Goal: Transaction & Acquisition: Purchase product/service

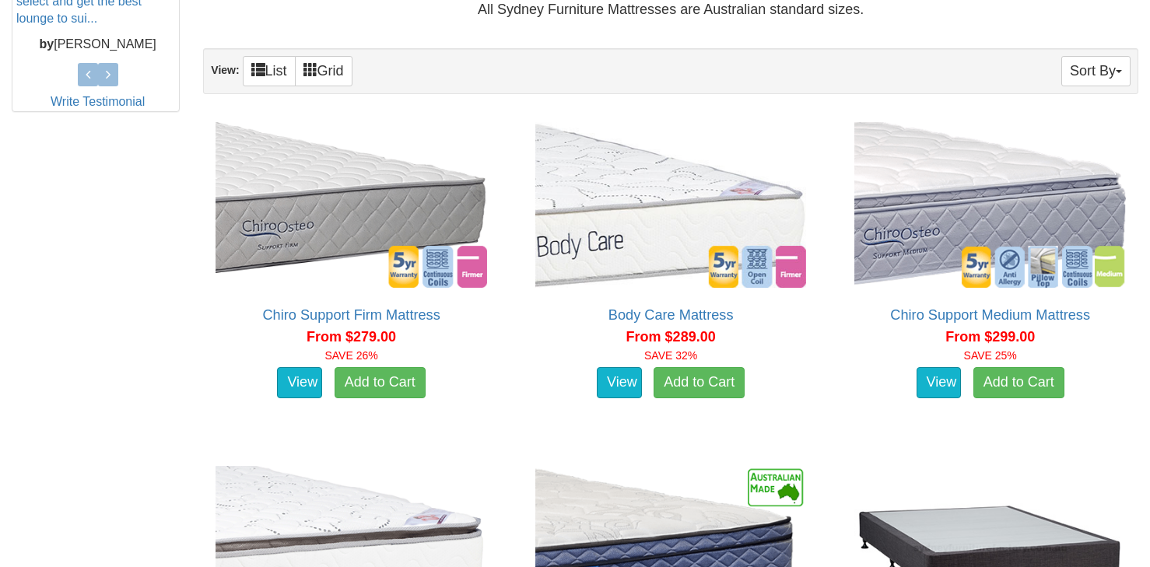
scroll to position [801, 0]
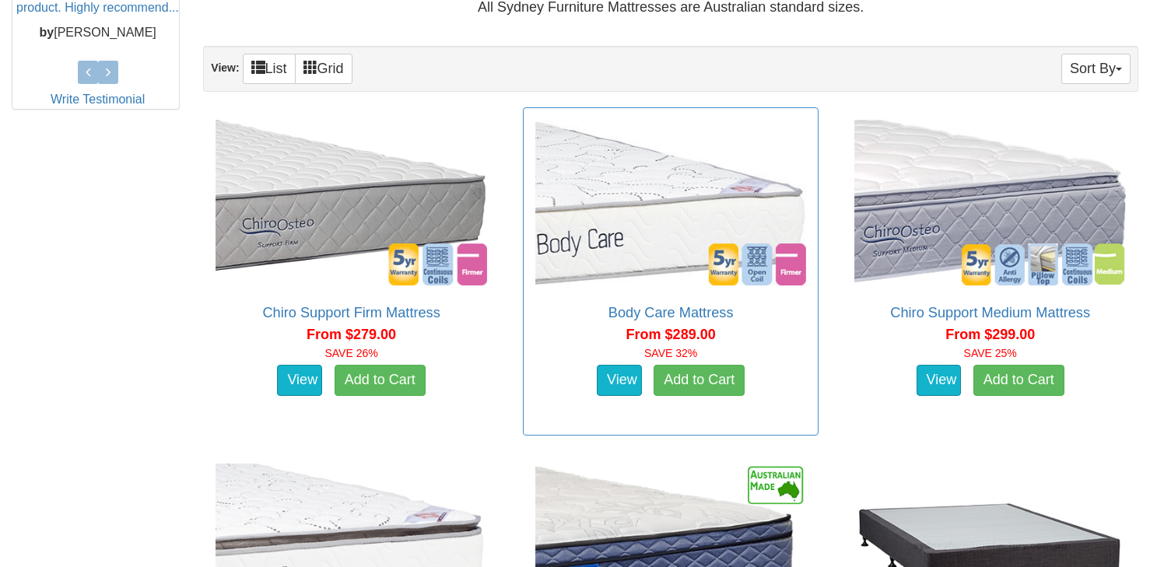
click at [639, 227] on img at bounding box center [670, 202] width 279 height 173
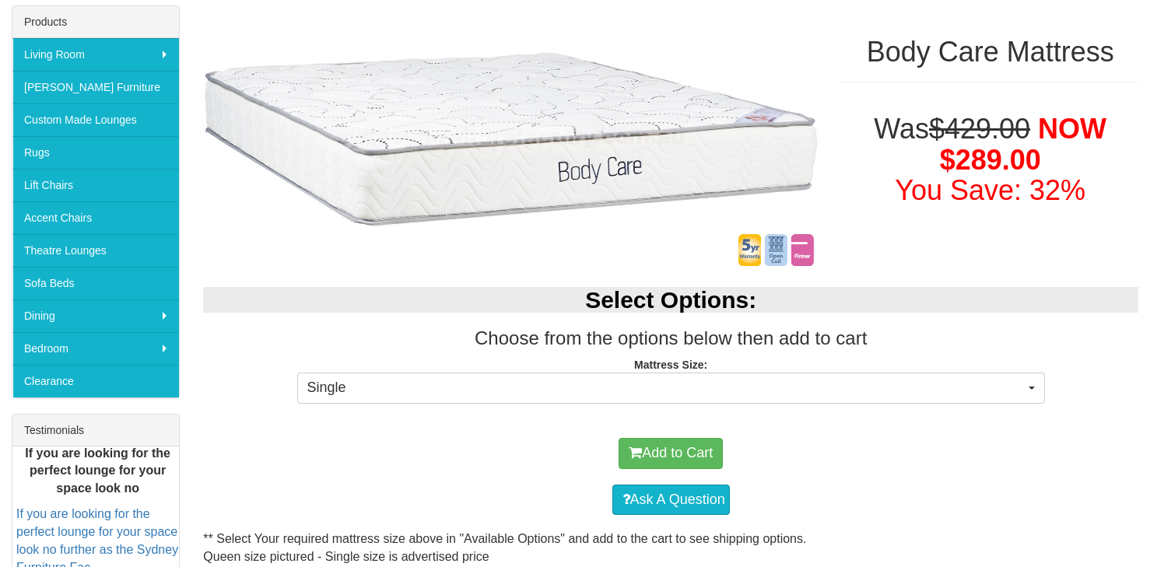
scroll to position [255, 0]
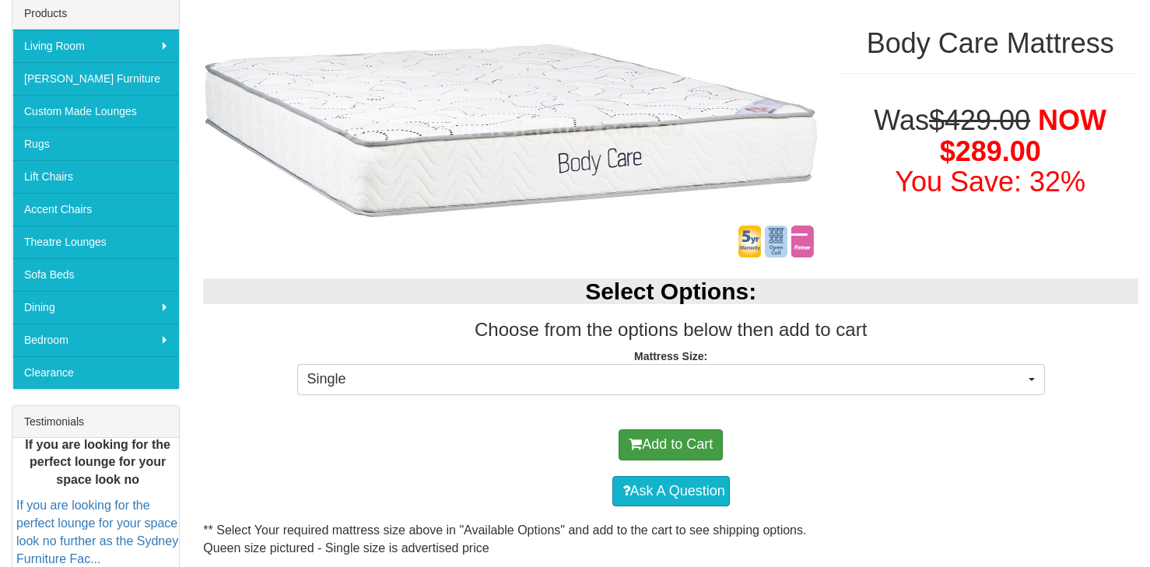
click at [682, 446] on button "Add to Cart" at bounding box center [670, 444] width 104 height 31
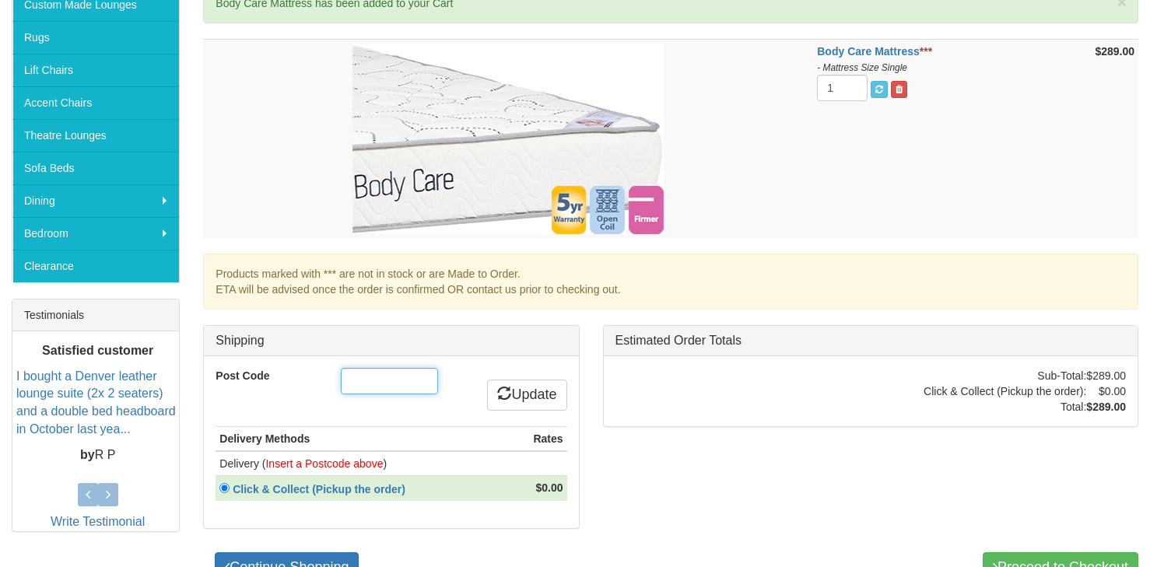
scroll to position [359, 0]
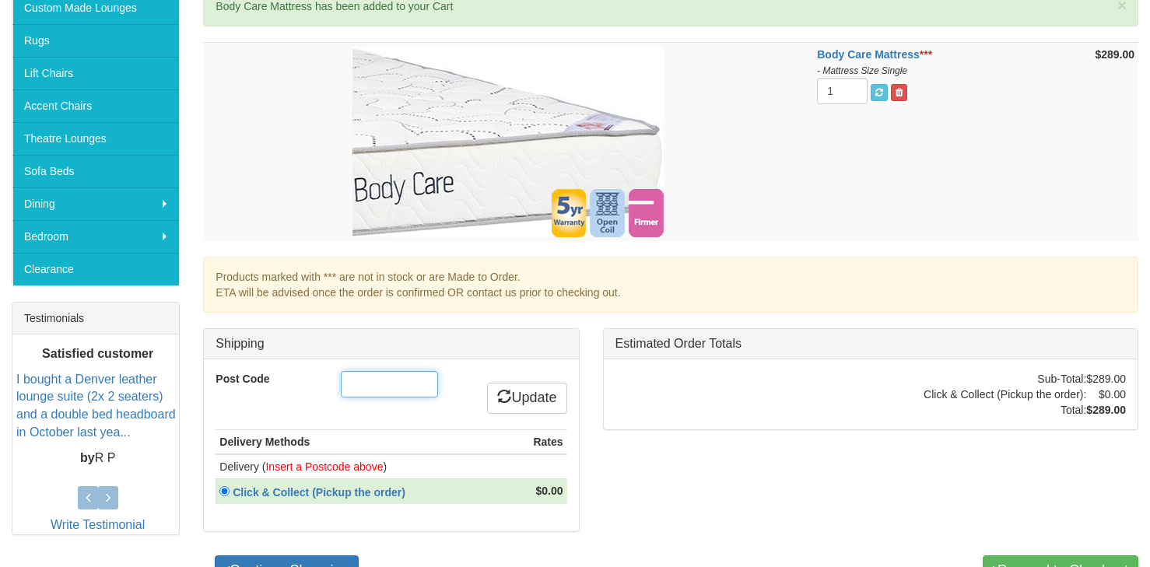
click at [383, 385] on input "Post Code" at bounding box center [389, 384] width 97 height 26
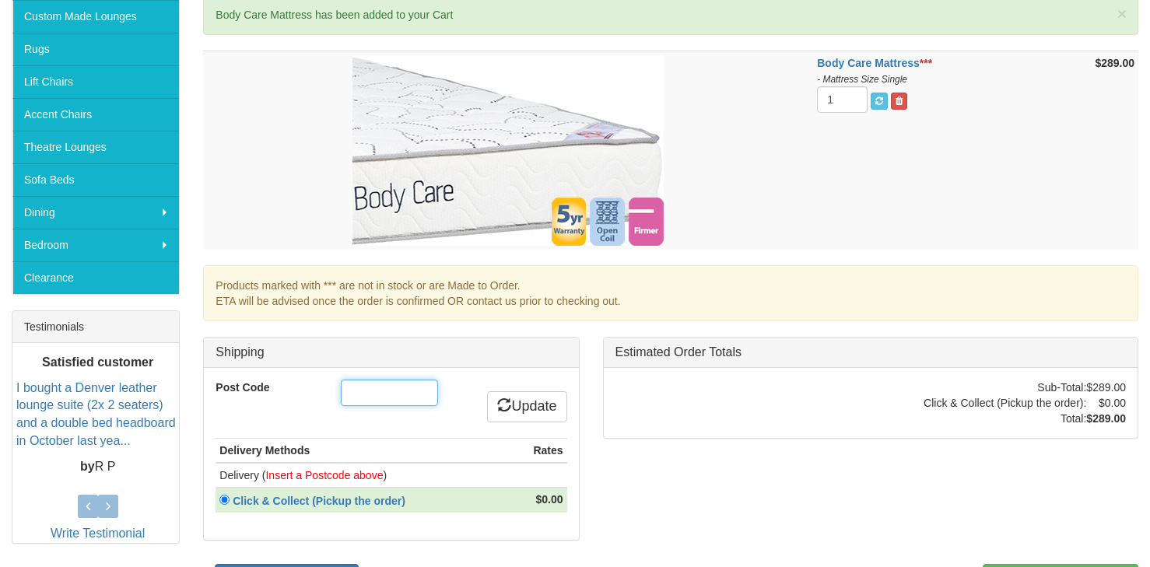
scroll to position [350, 0]
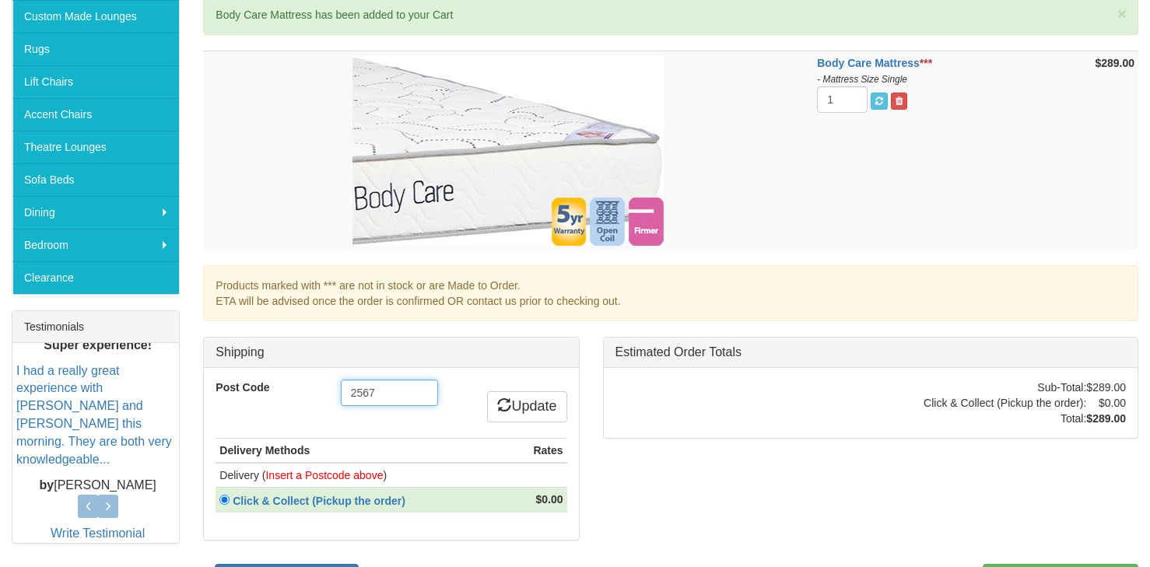
type input "2567"
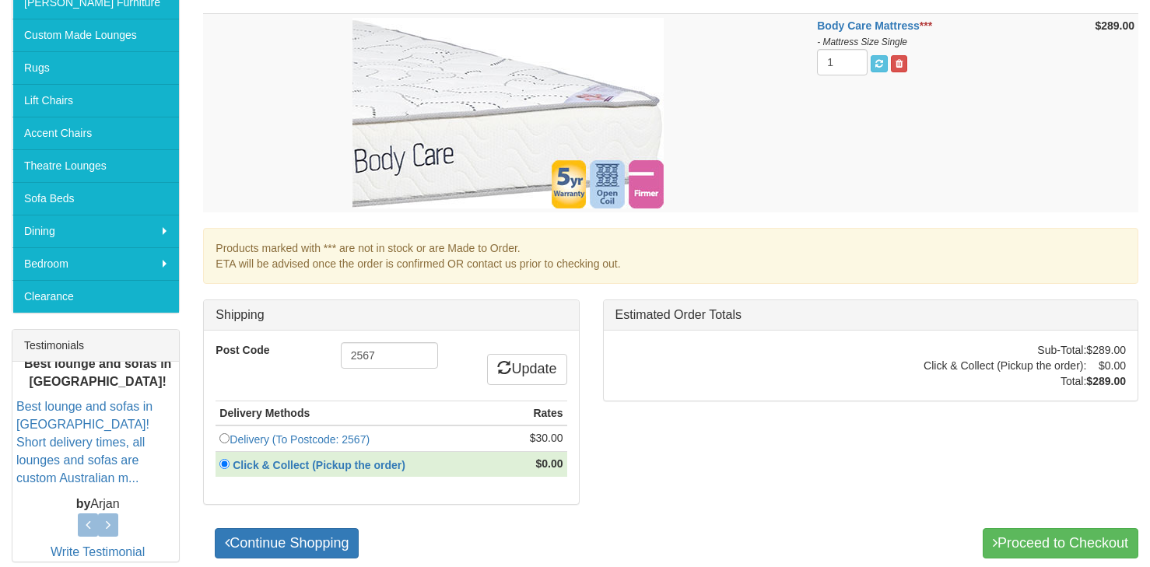
scroll to position [332, 0]
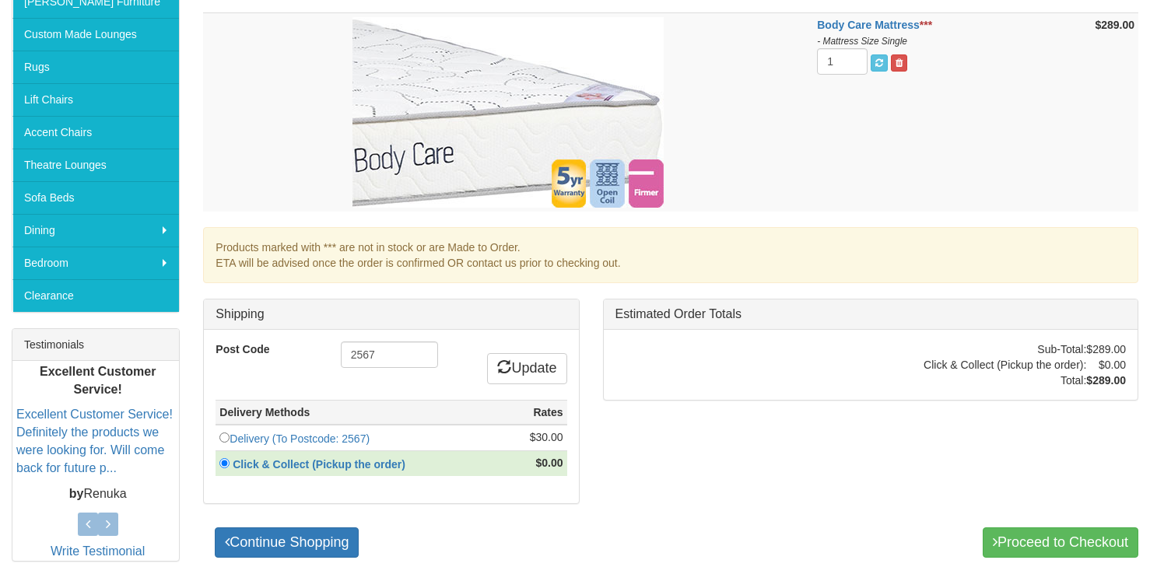
click at [499, 409] on th "Delivery Methods" at bounding box center [361, 412] width 292 height 25
click at [322, 411] on th "Delivery Methods" at bounding box center [361, 412] width 292 height 25
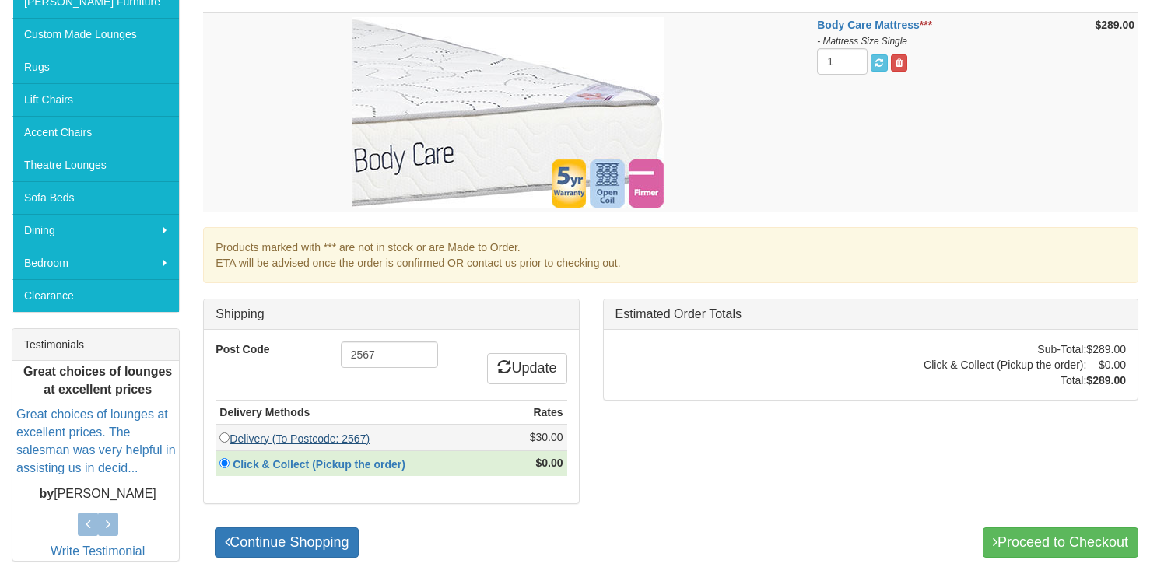
click at [325, 434] on link "Delivery (To Postcode: 2567)" at bounding box center [299, 438] width 140 height 12
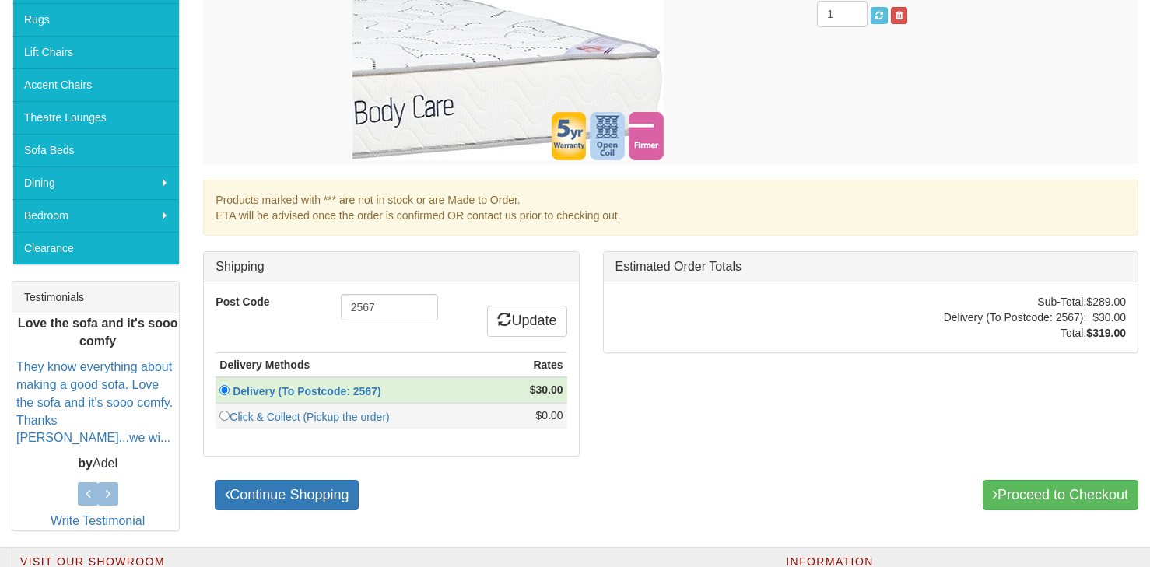
scroll to position [403, 0]
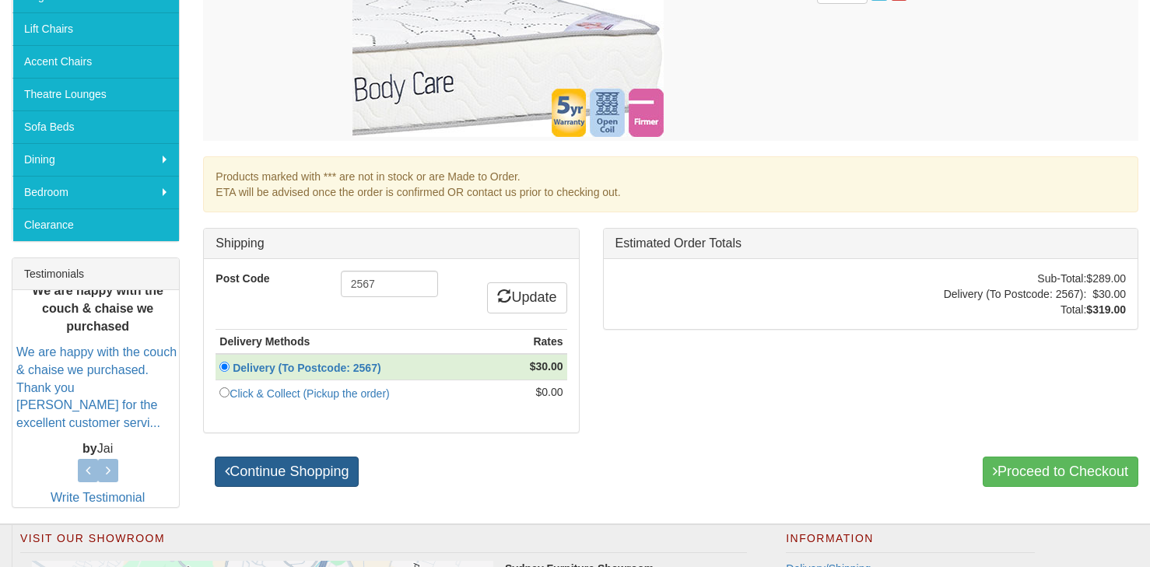
click at [338, 465] on link "Continue Shopping" at bounding box center [287, 472] width 144 height 31
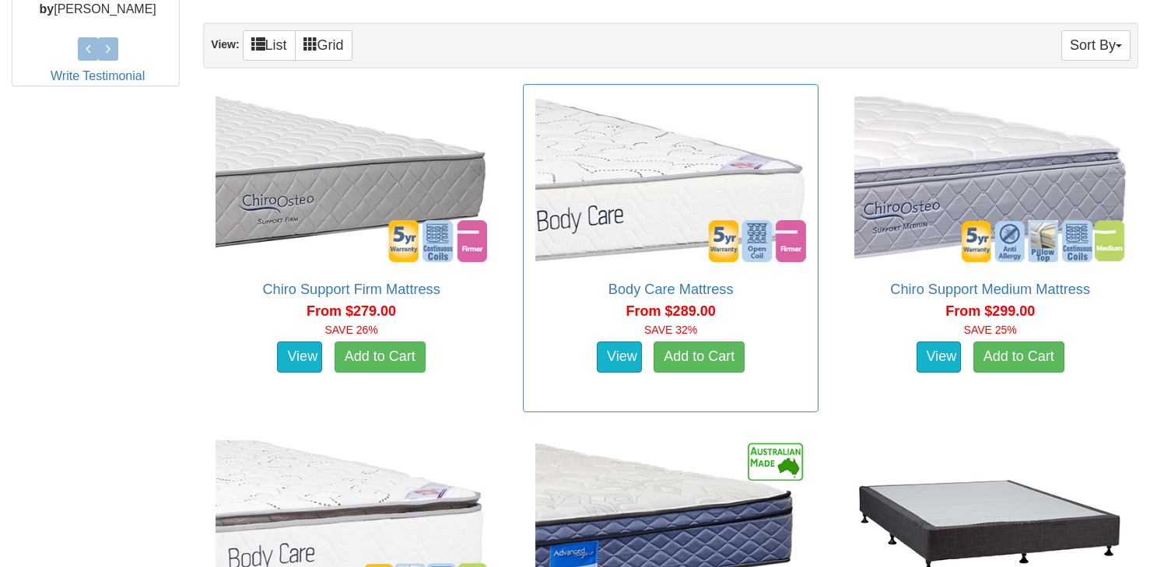
scroll to position [823, 0]
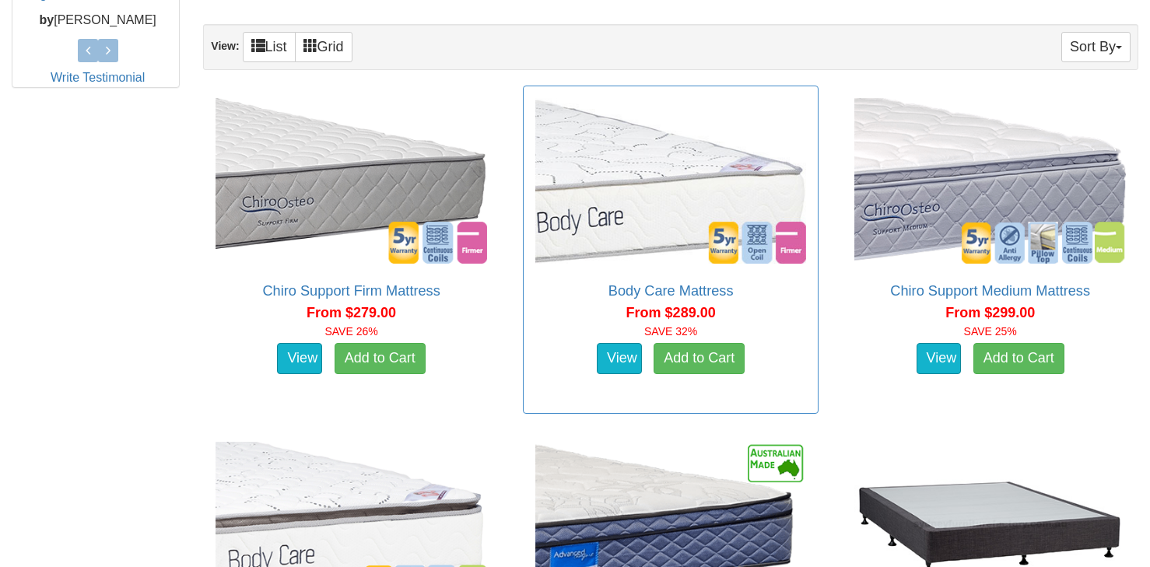
click at [647, 198] on img at bounding box center [670, 180] width 279 height 173
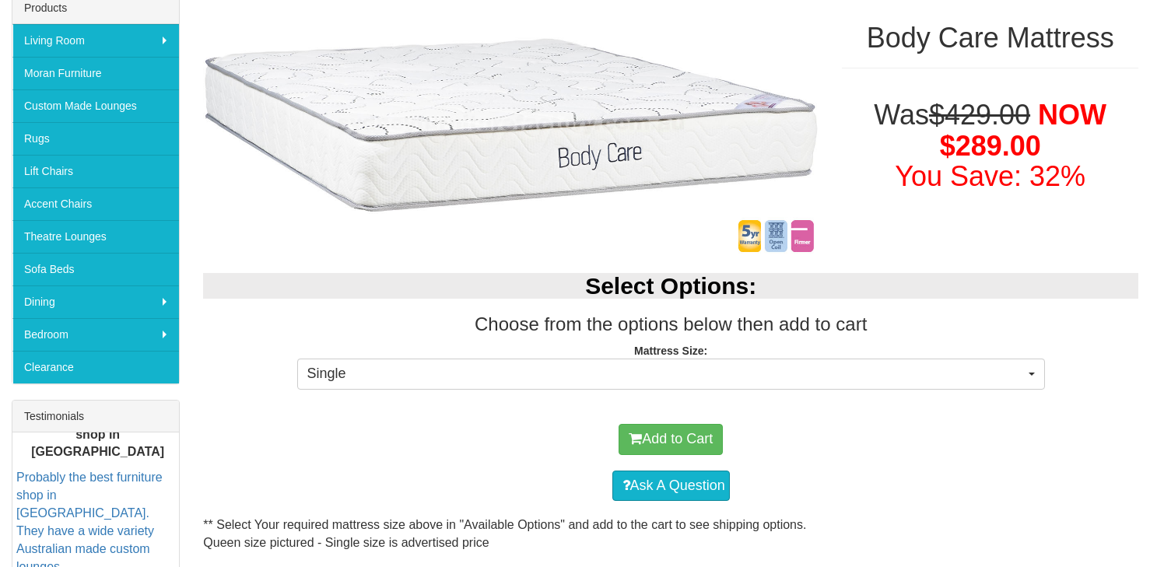
scroll to position [261, 0]
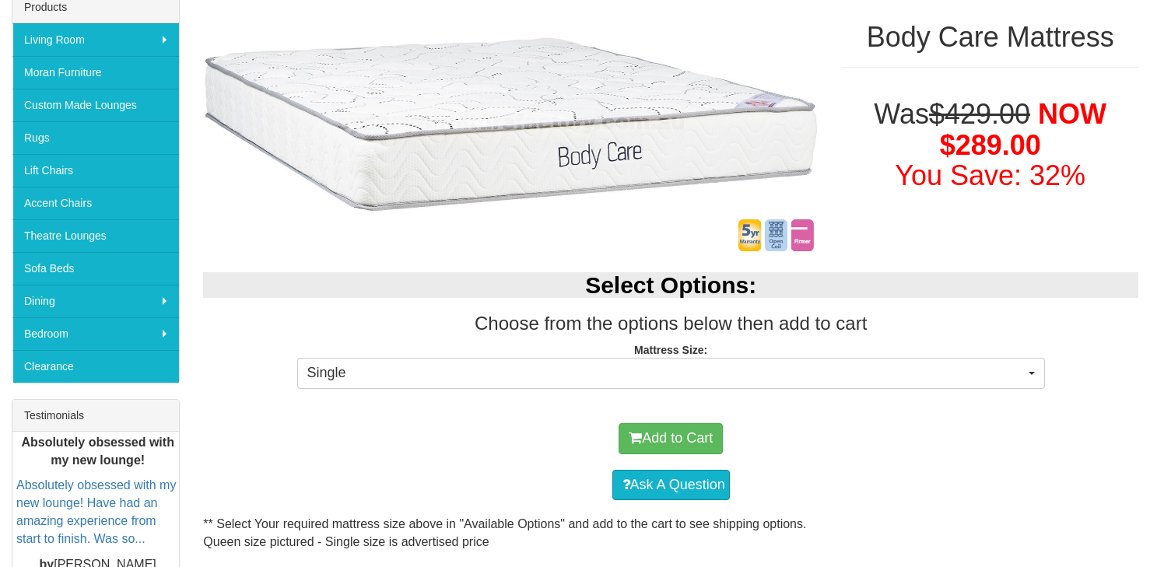
click at [676, 352] on strong "Mattress Size:" at bounding box center [670, 350] width 73 height 12
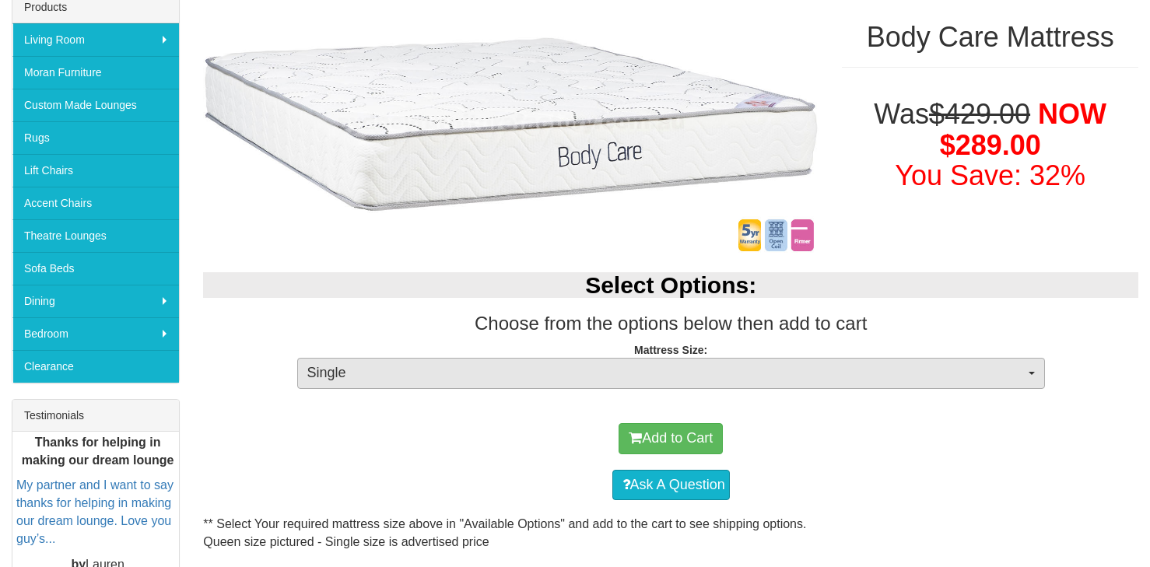
click at [336, 375] on span "Single" at bounding box center [665, 373] width 717 height 20
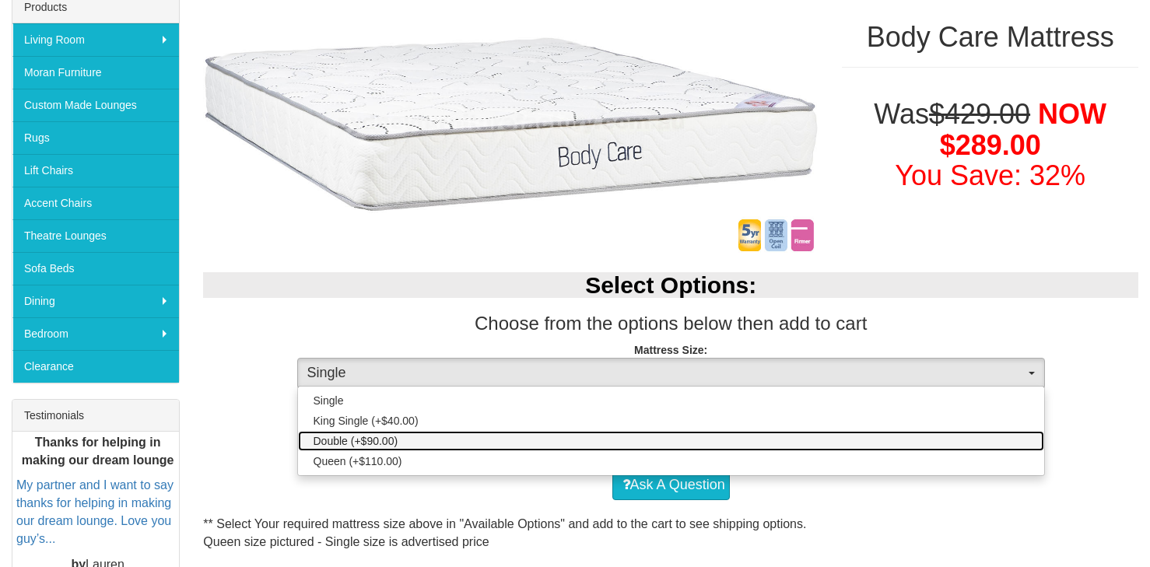
click at [350, 439] on span "Double (+$90.00)" at bounding box center [355, 441] width 85 height 16
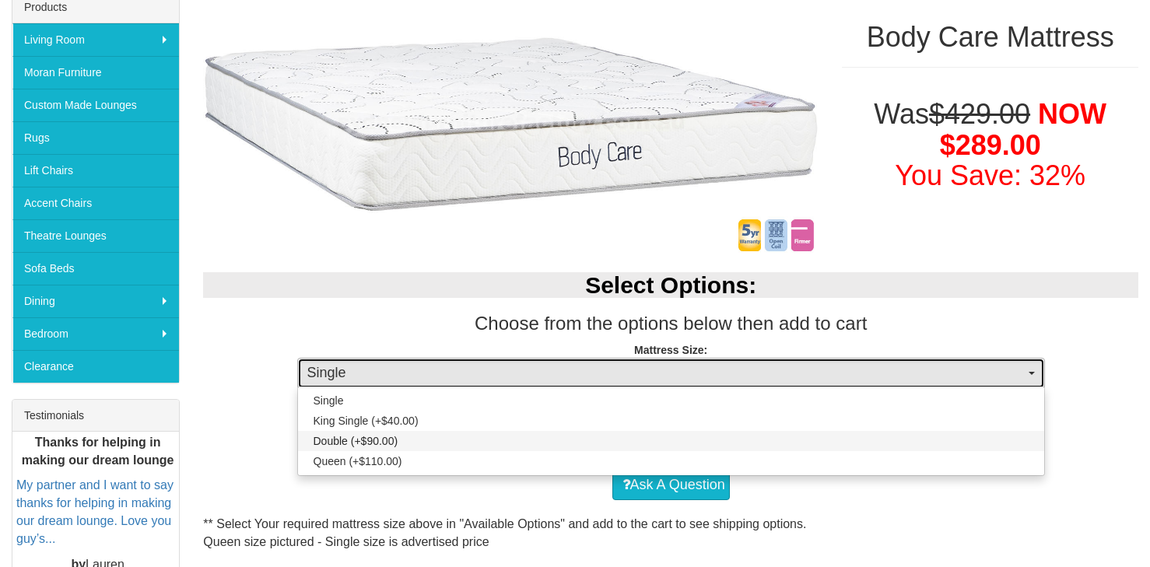
select select "188"
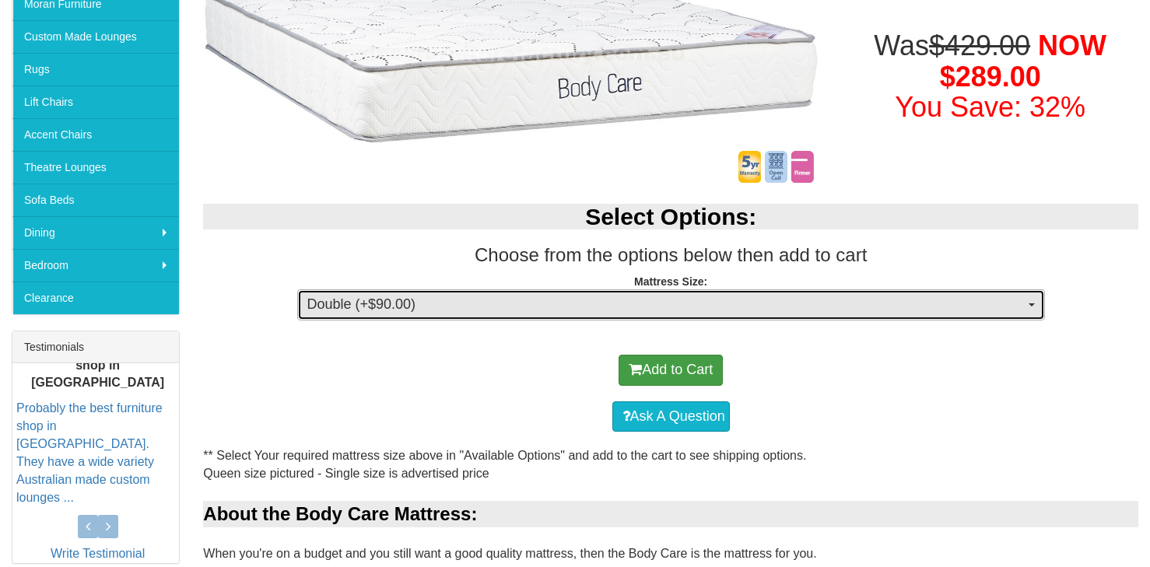
scroll to position [338, 0]
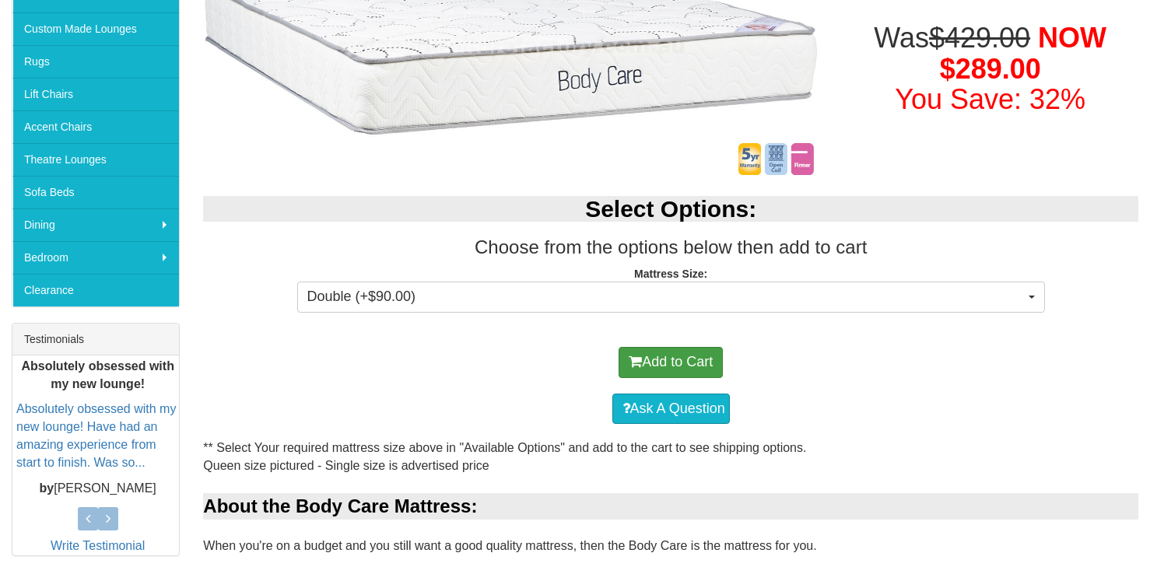
click at [685, 362] on button "Add to Cart" at bounding box center [670, 362] width 104 height 31
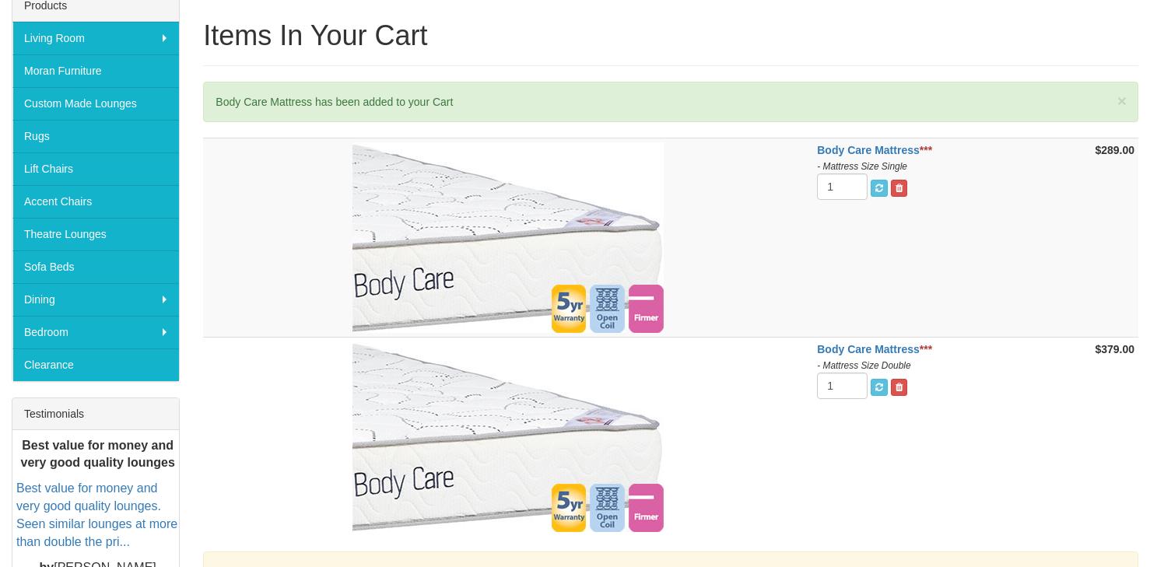
scroll to position [264, 0]
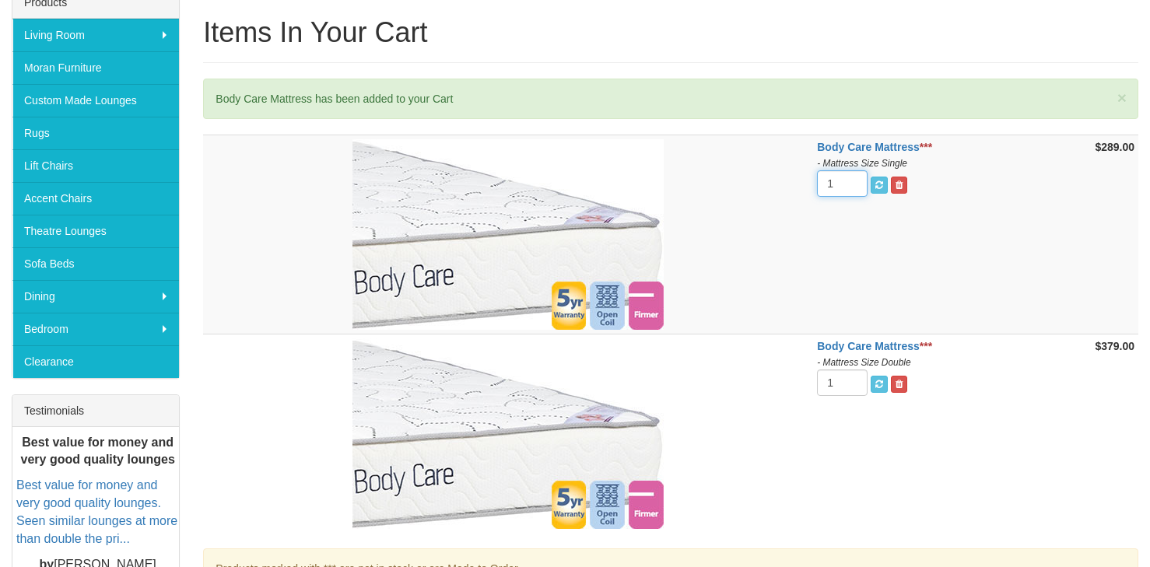
type input "0"
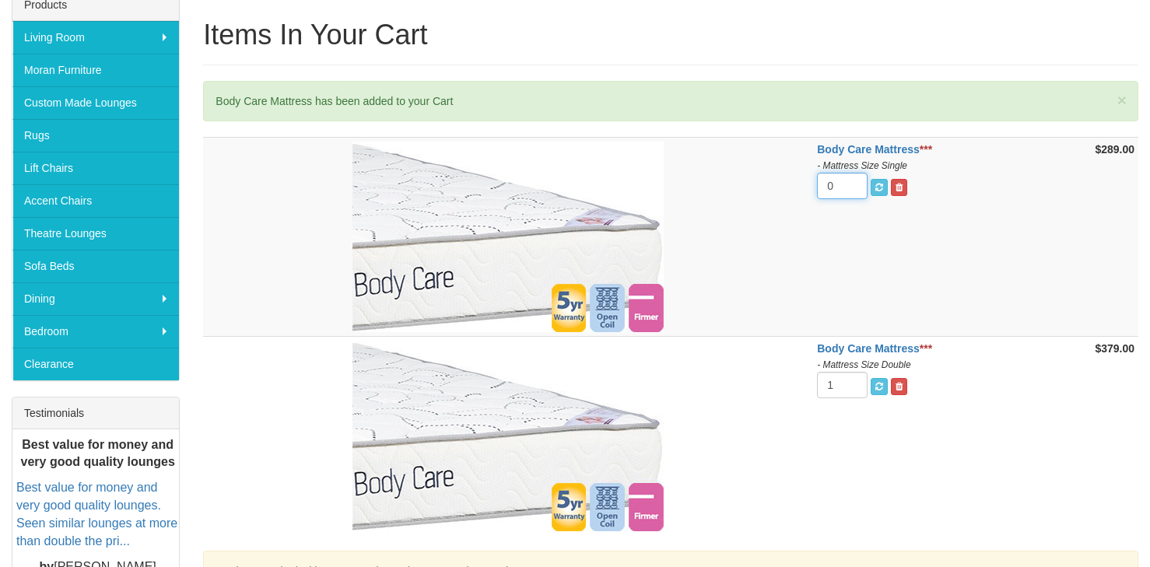
click at [850, 185] on input "0" at bounding box center [842, 186] width 51 height 26
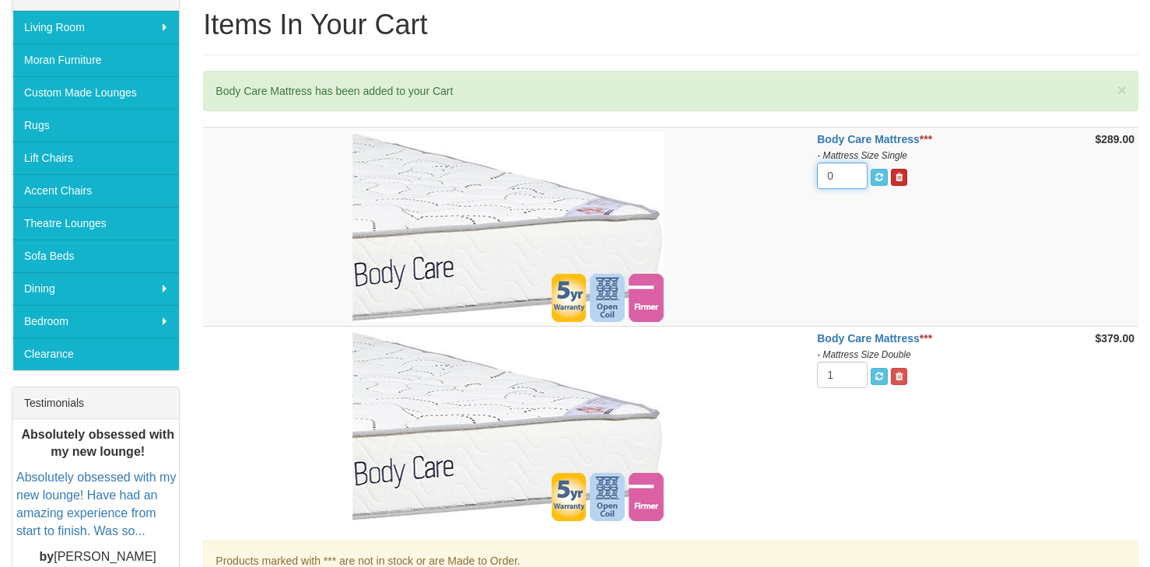
scroll to position [277, 1]
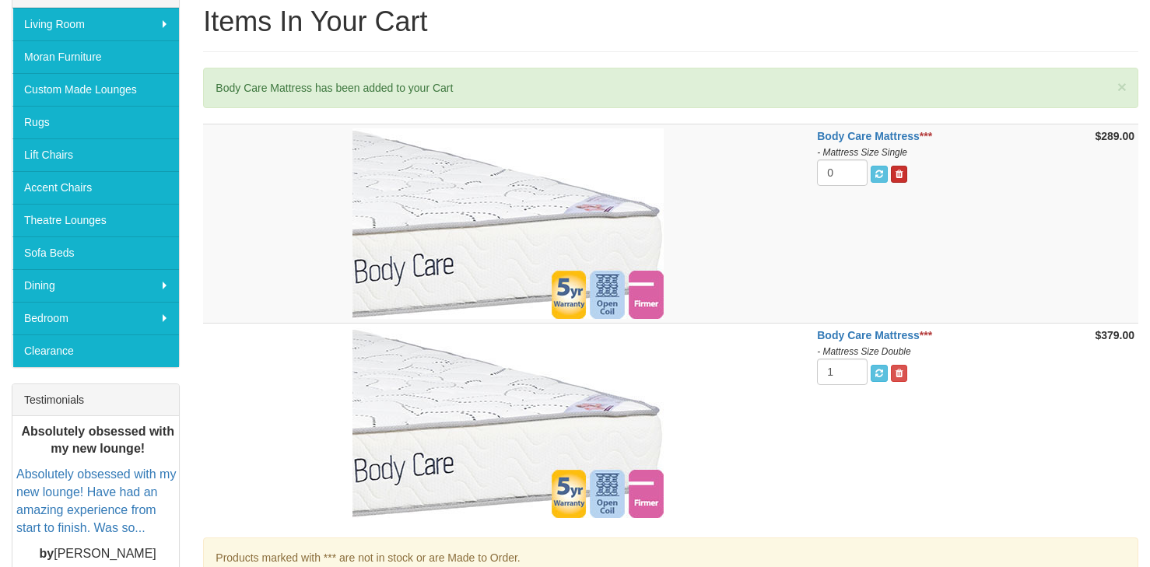
click at [895, 174] on span at bounding box center [898, 174] width 7 height 9
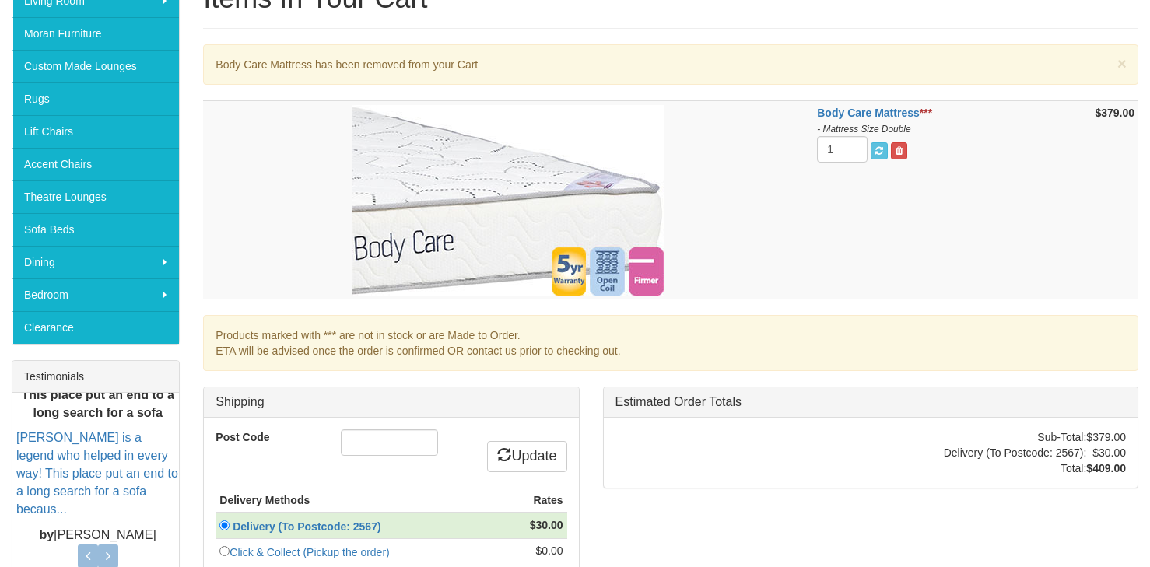
scroll to position [306, 0]
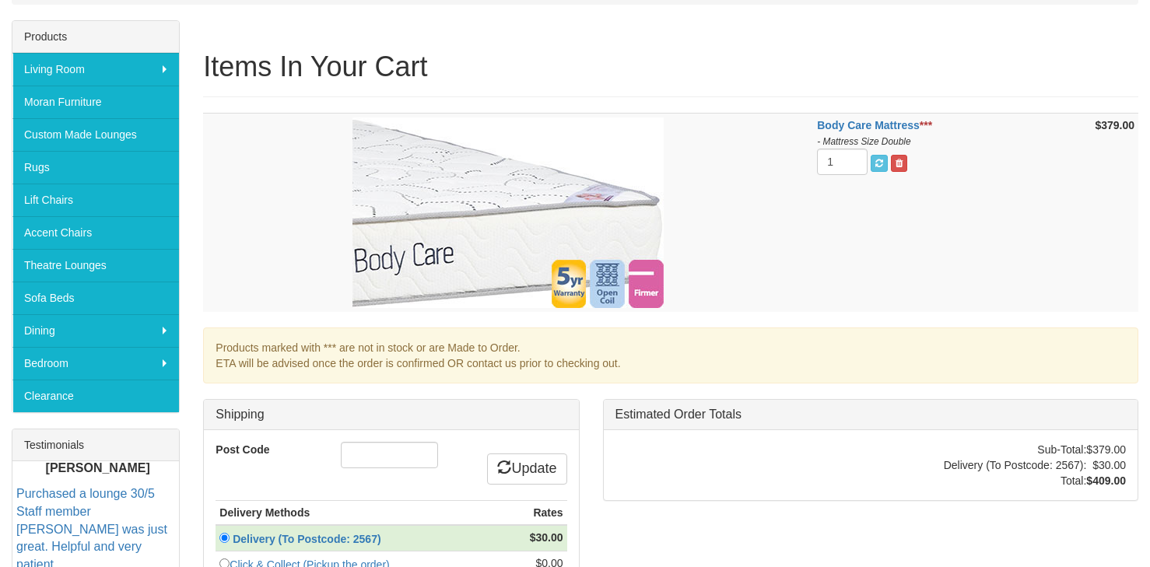
scroll to position [230, 0]
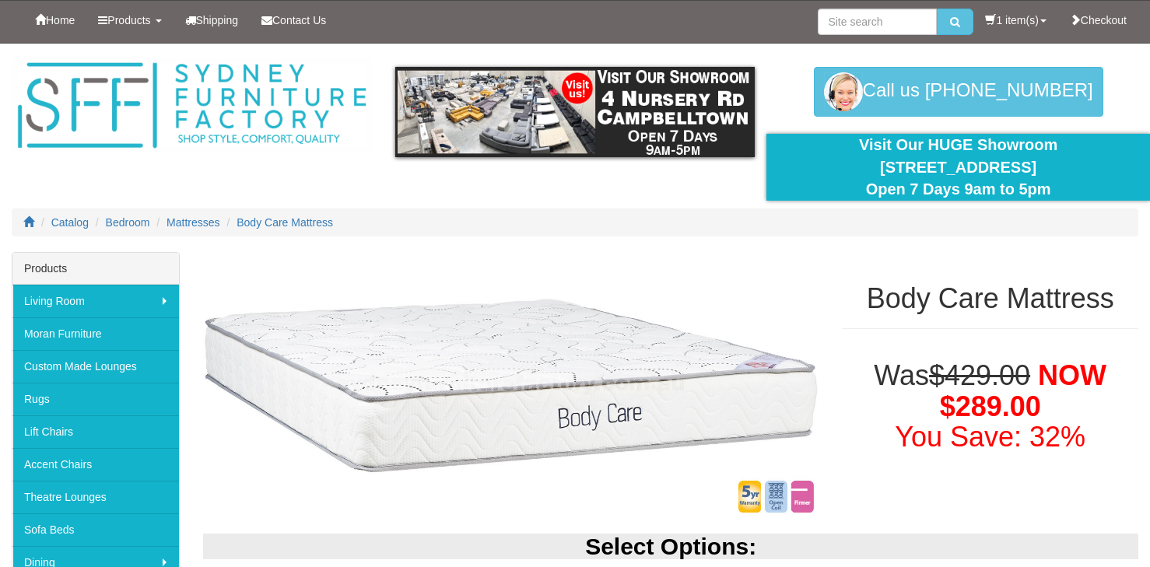
select select "188"
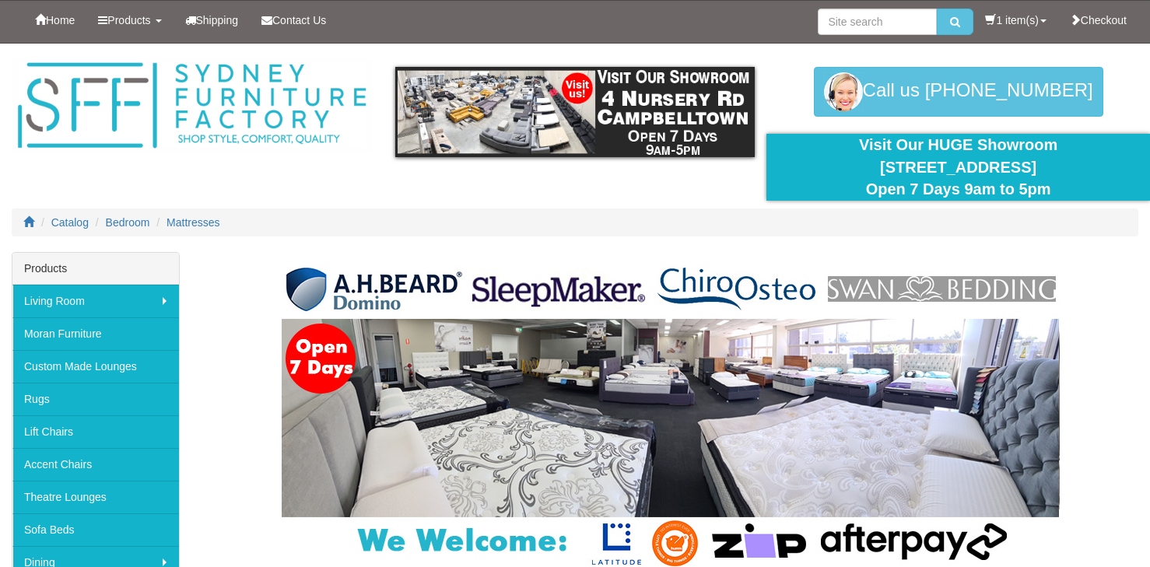
scroll to position [823, 0]
